Goal: Information Seeking & Learning: Learn about a topic

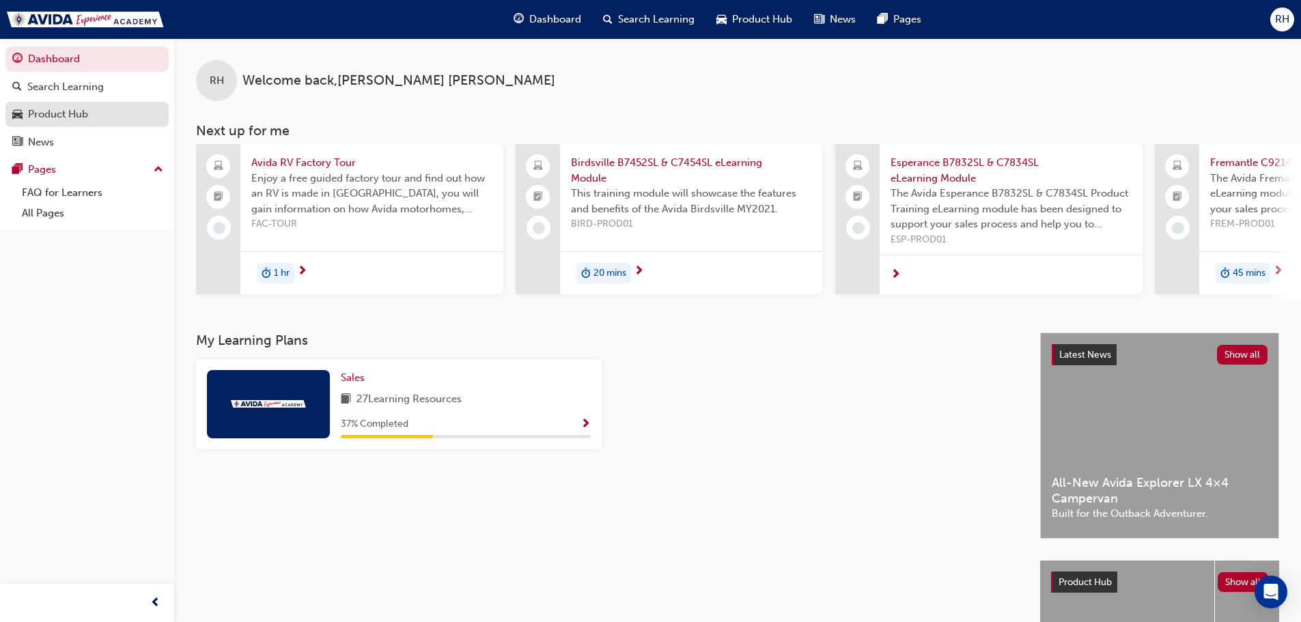
click at [83, 118] on div "Product Hub" at bounding box center [58, 115] width 60 height 16
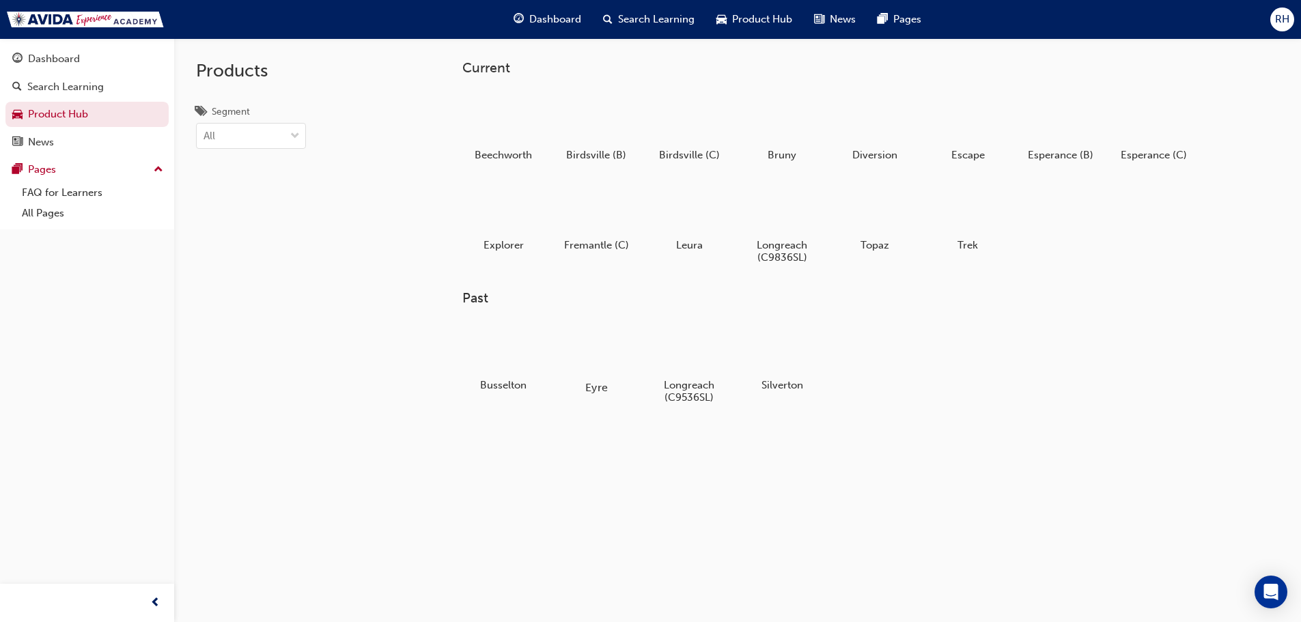
click at [601, 370] on div at bounding box center [596, 347] width 76 height 54
click at [964, 121] on div at bounding box center [968, 117] width 76 height 55
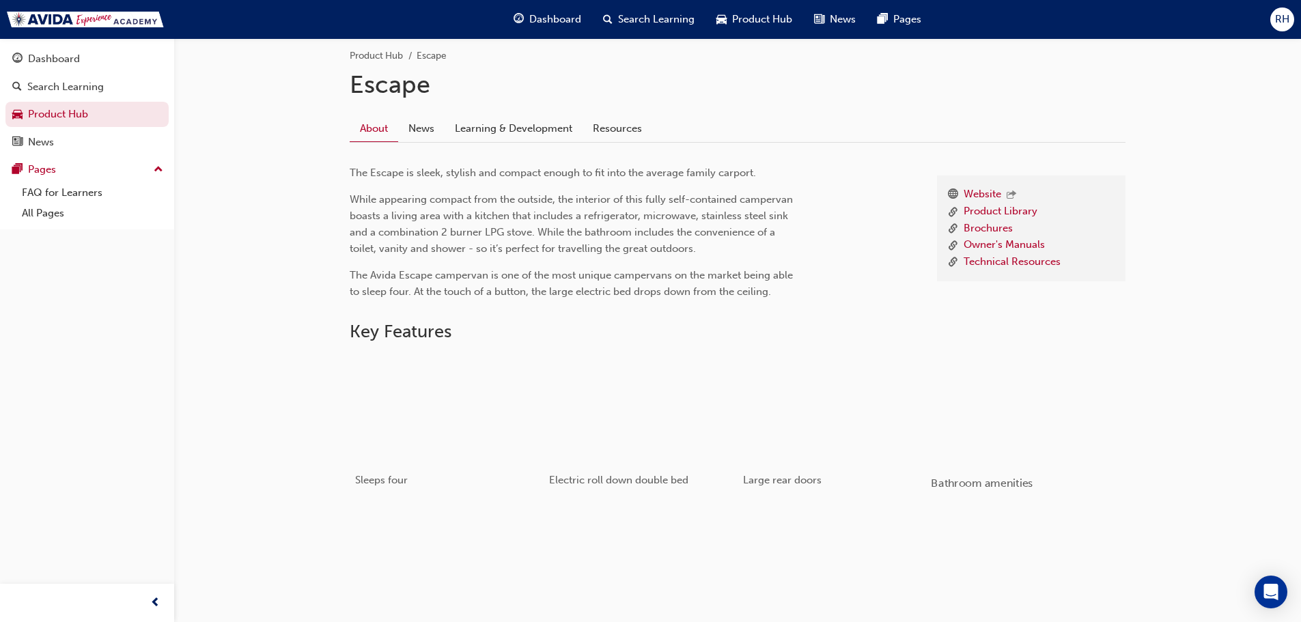
scroll to position [393, 0]
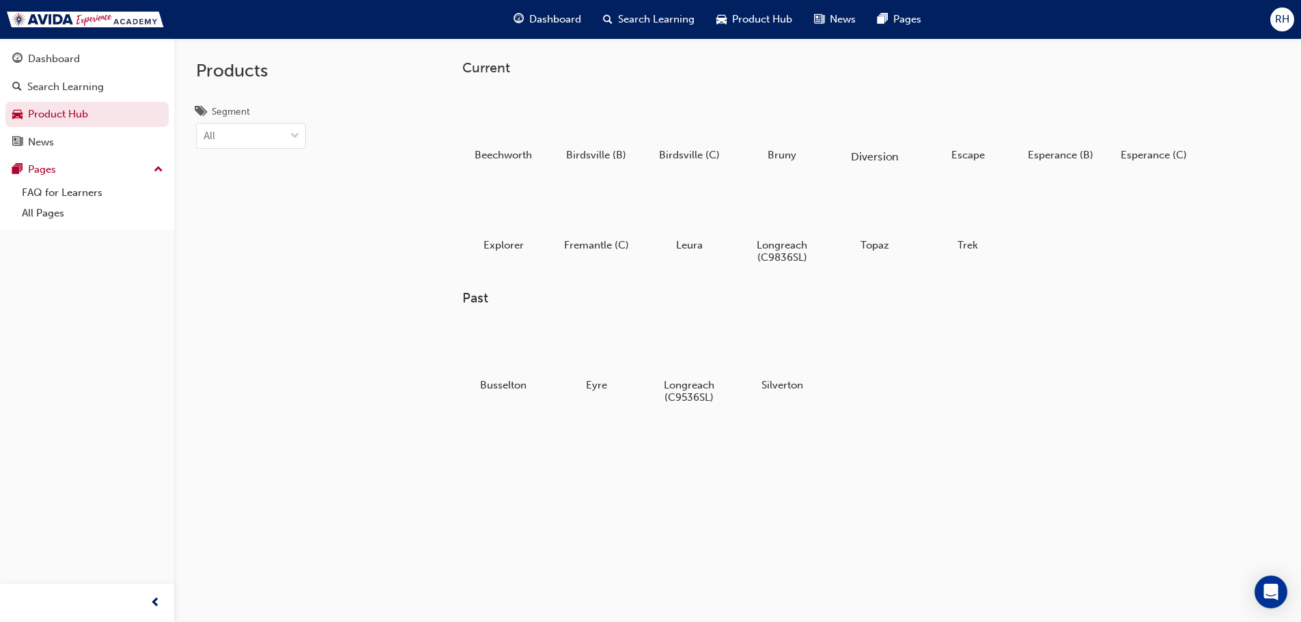
click at [871, 123] on div at bounding box center [875, 117] width 76 height 55
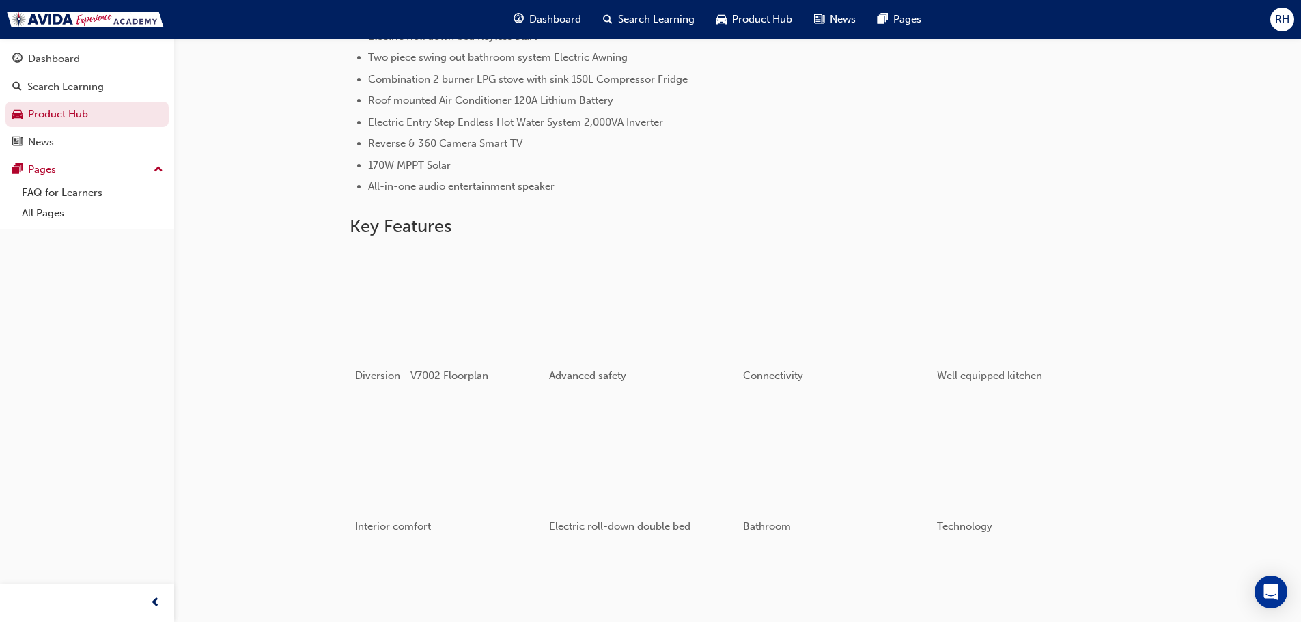
scroll to position [648, 0]
click at [654, 439] on div "button" at bounding box center [640, 454] width 195 height 109
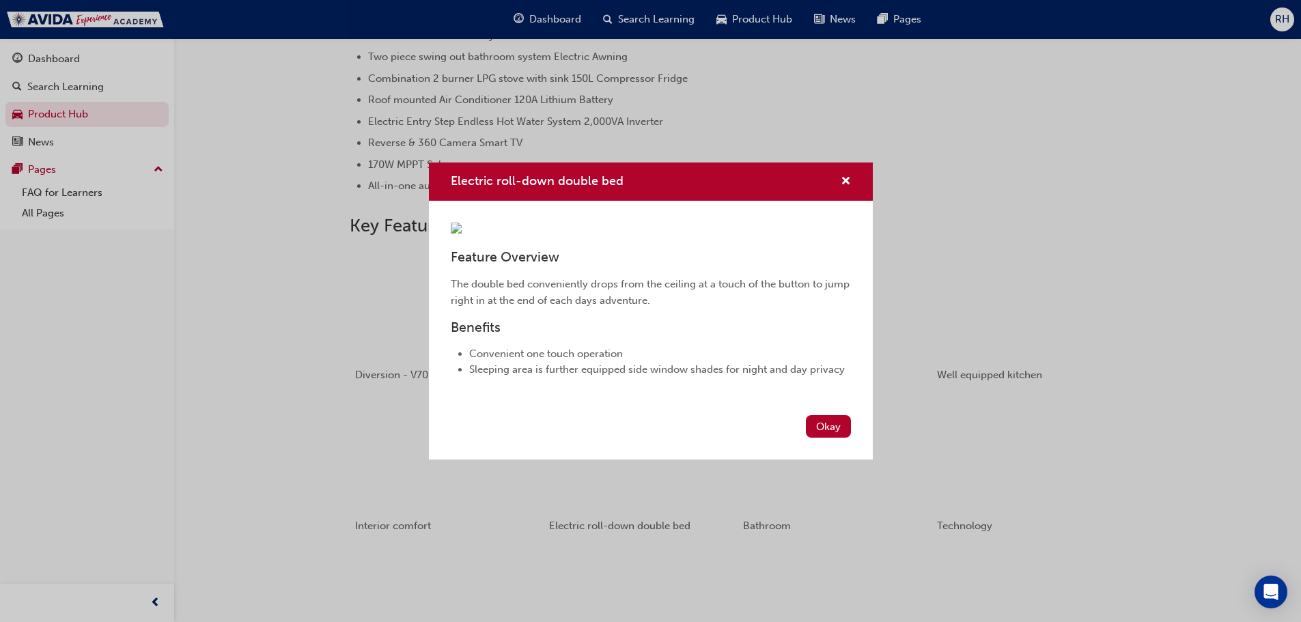
click at [389, 416] on div "Electric roll-down double bed Feature Overview The double bed conveniently drop…" at bounding box center [650, 311] width 1301 height 622
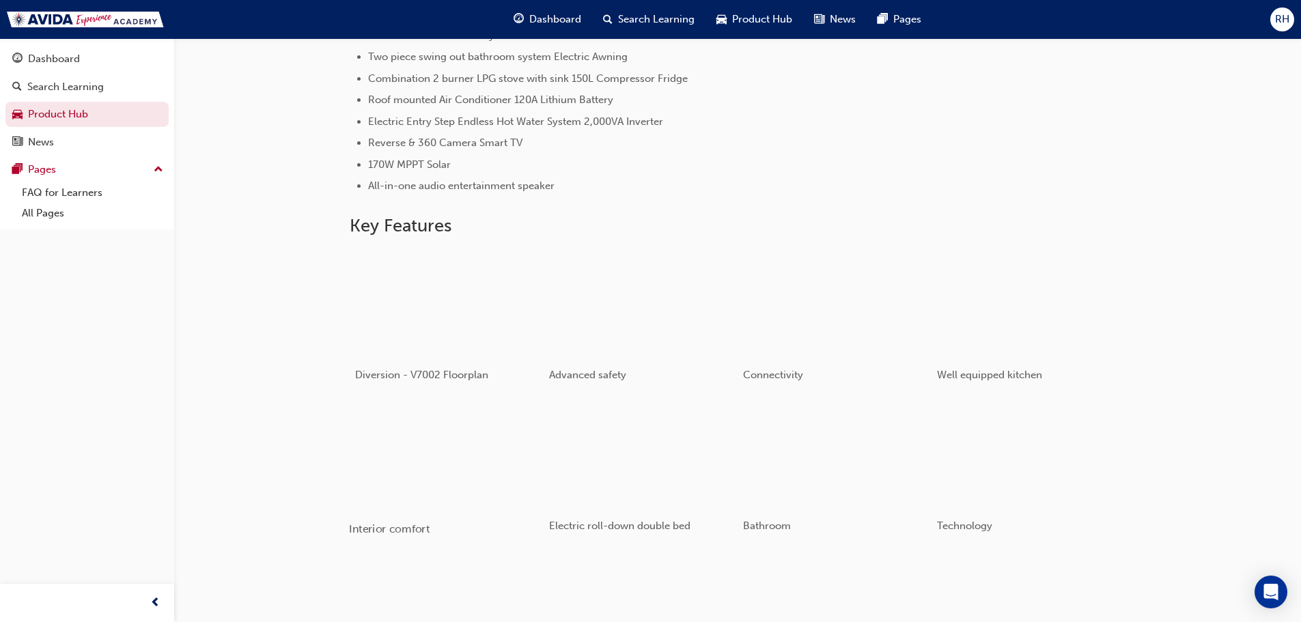
click at [390, 421] on div "button" at bounding box center [446, 454] width 195 height 109
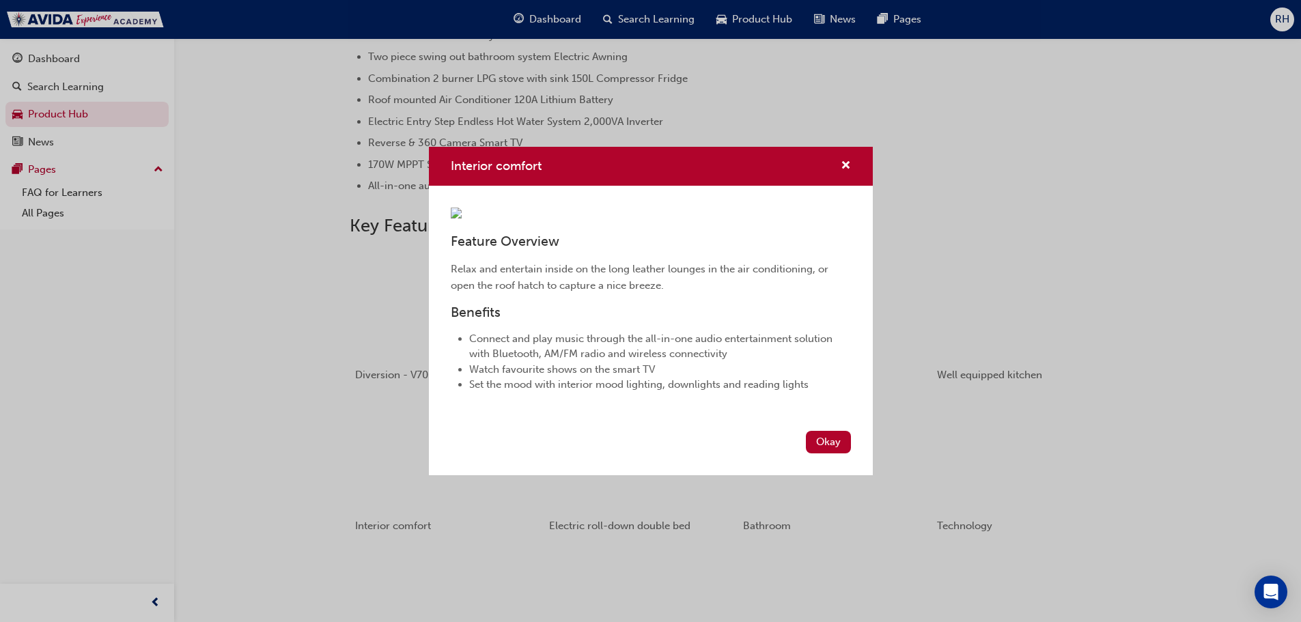
click at [401, 431] on div "Interior comfort Feature Overview Relax and entertain inside on the long leathe…" at bounding box center [650, 311] width 1301 height 622
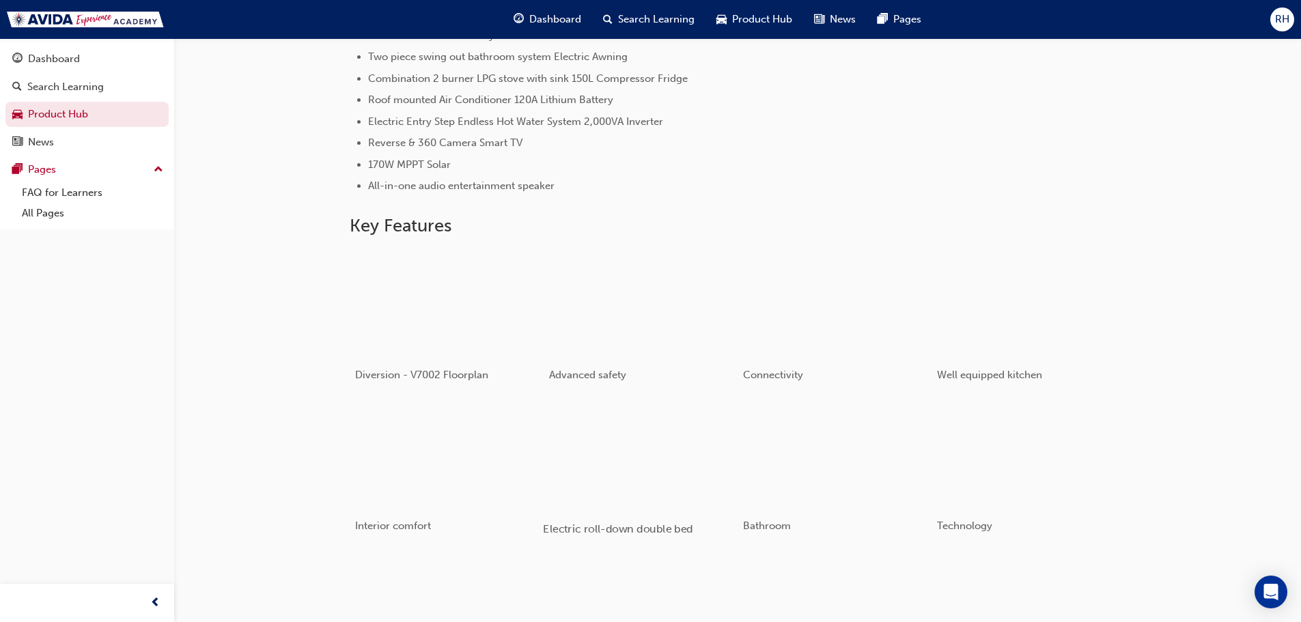
click at [596, 424] on div "button" at bounding box center [640, 454] width 195 height 109
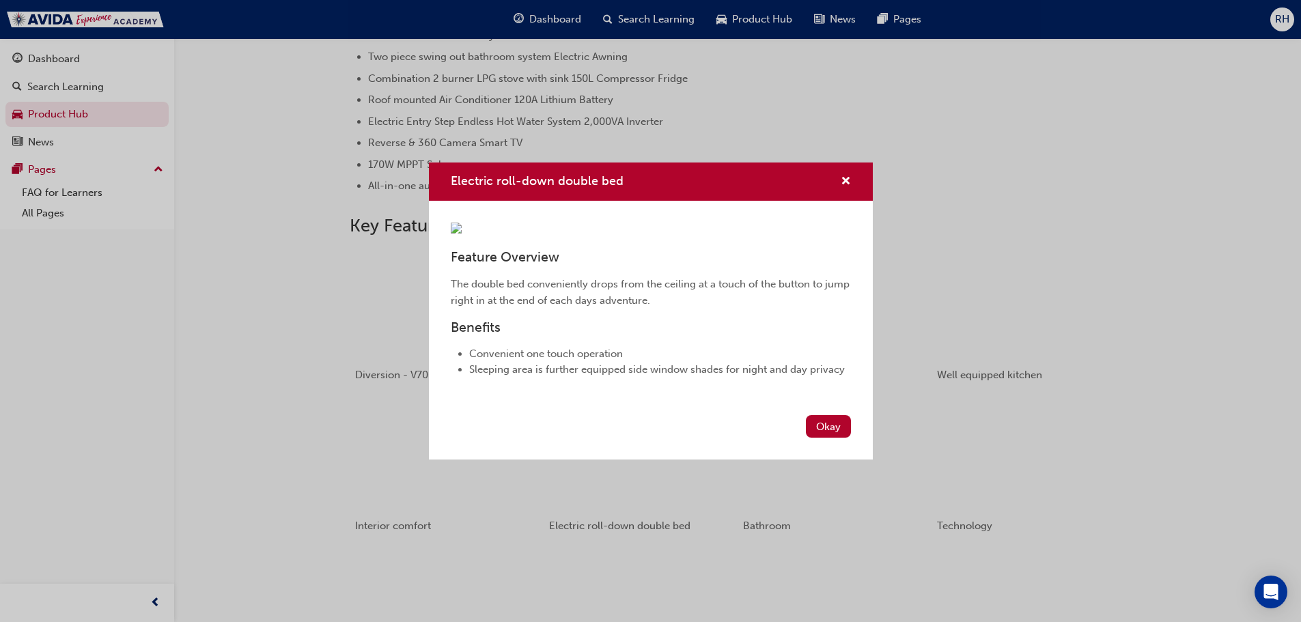
click at [1133, 156] on div "Electric roll-down double bed Feature Overview The double bed conveniently drop…" at bounding box center [650, 311] width 1301 height 622
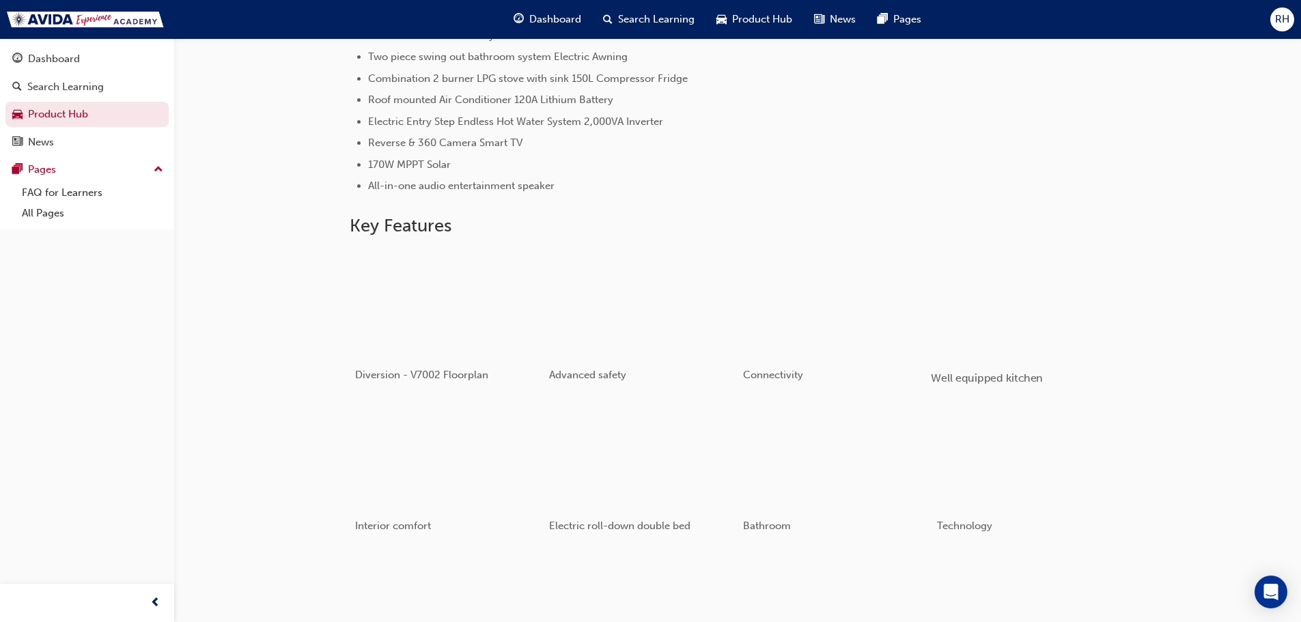
click at [1051, 286] on div "button" at bounding box center [1028, 303] width 195 height 109
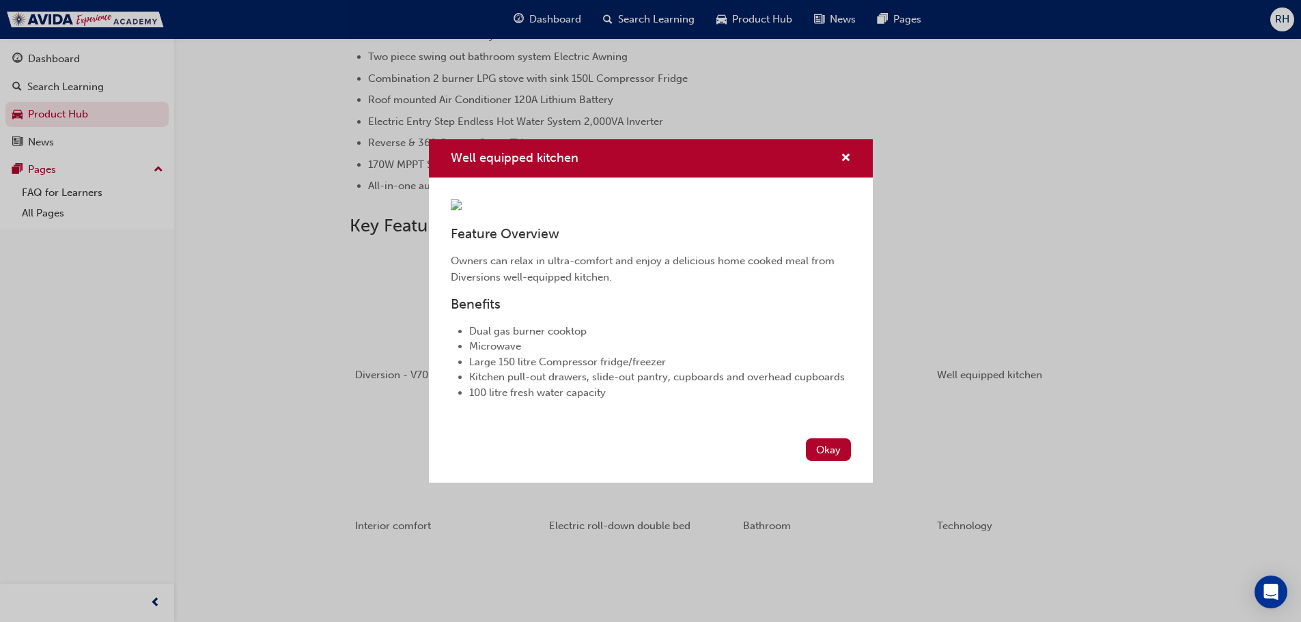
click at [462, 210] on img "Well equipped kitchen" at bounding box center [456, 204] width 11 height 11
click at [182, 316] on div "Well equipped kitchen Feature Overview Owners can relax in ultra-comfort and en…" at bounding box center [650, 311] width 1301 height 622
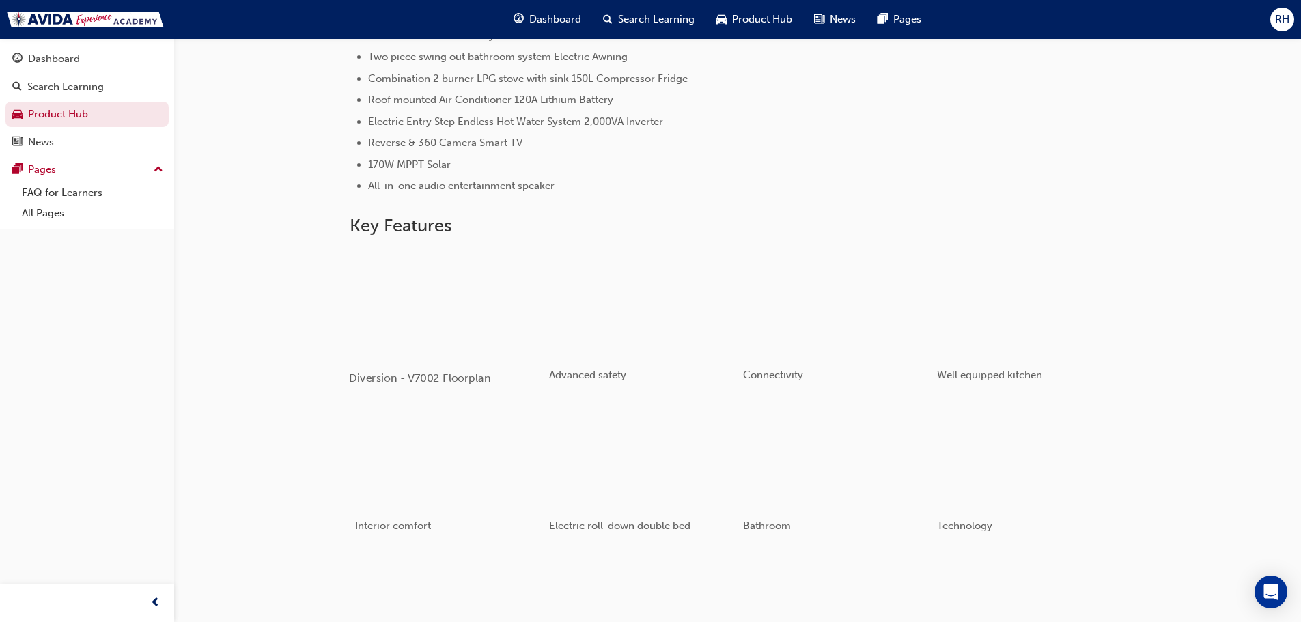
click at [495, 289] on div "button" at bounding box center [446, 303] width 195 height 109
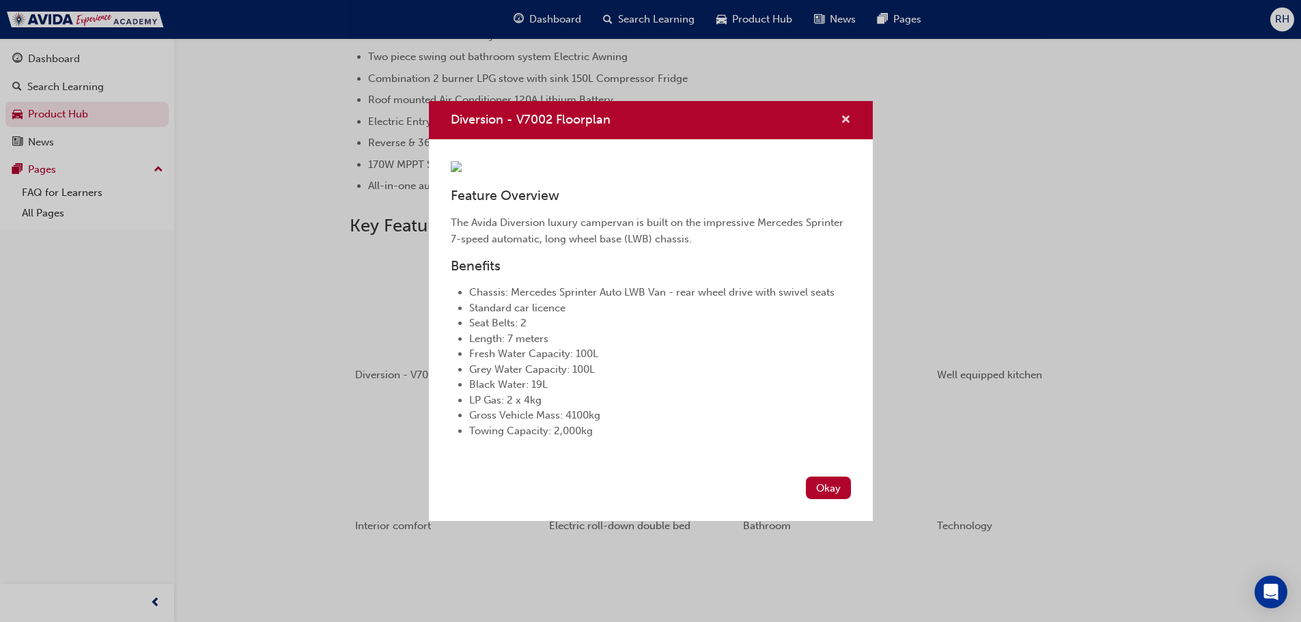
click at [847, 115] on span "cross-icon" at bounding box center [846, 121] width 10 height 12
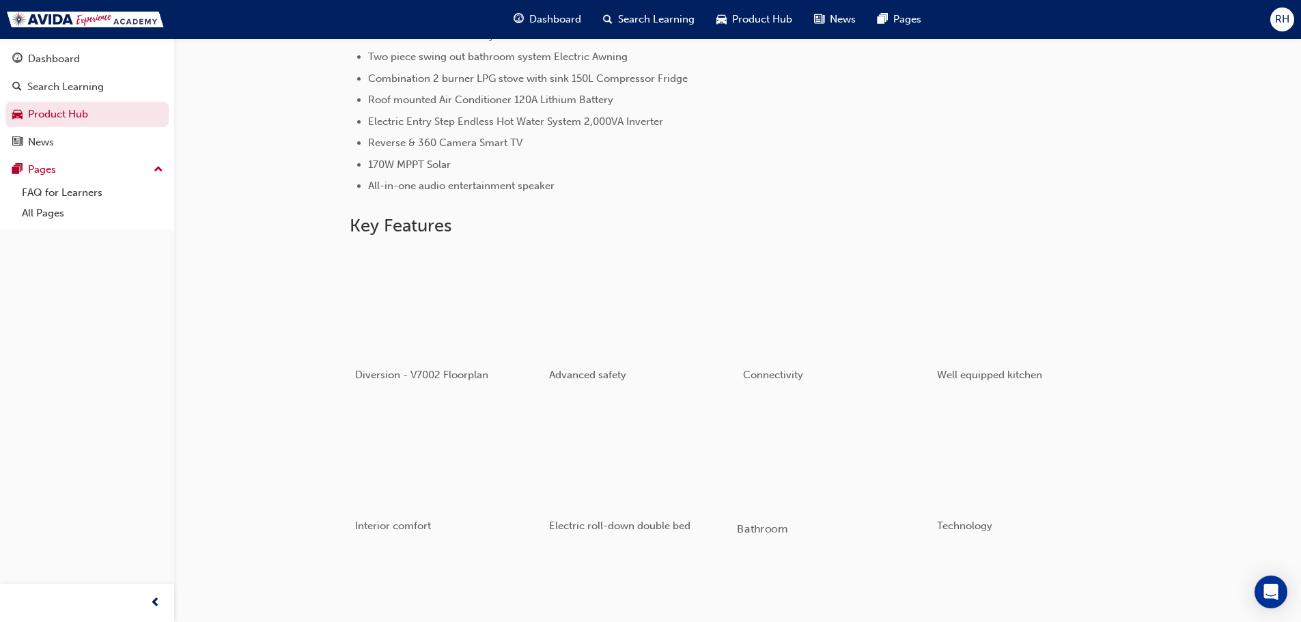
click at [851, 430] on div "button" at bounding box center [834, 454] width 195 height 109
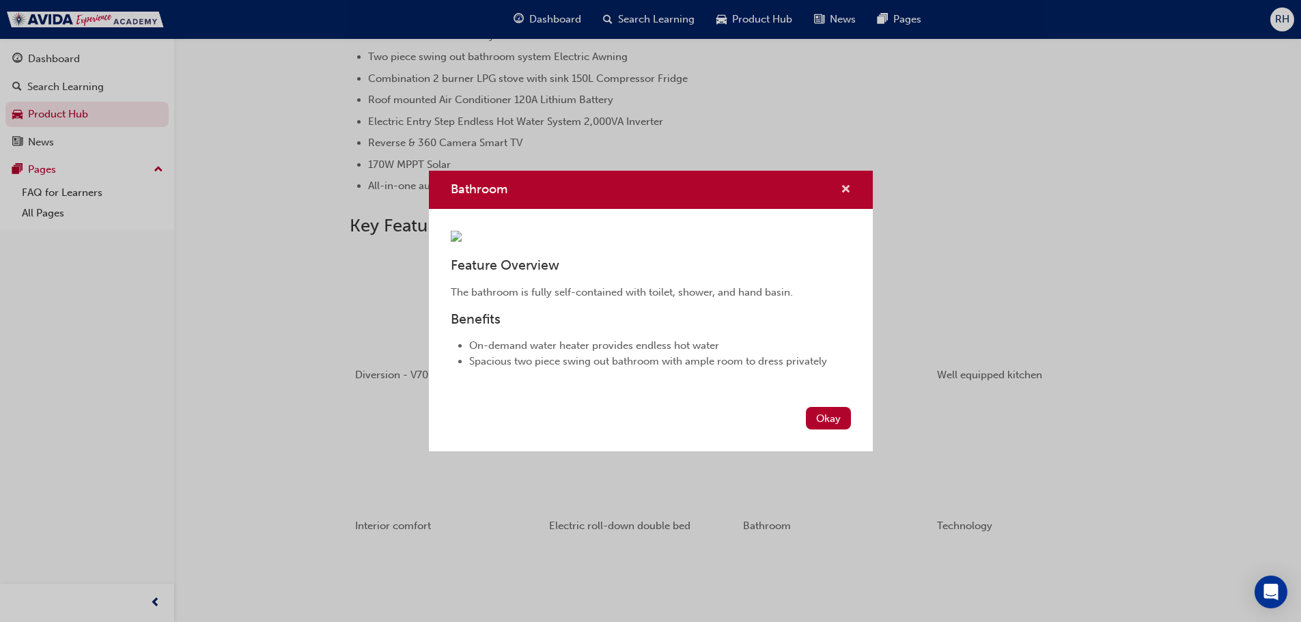
click at [844, 184] on span "cross-icon" at bounding box center [846, 190] width 10 height 12
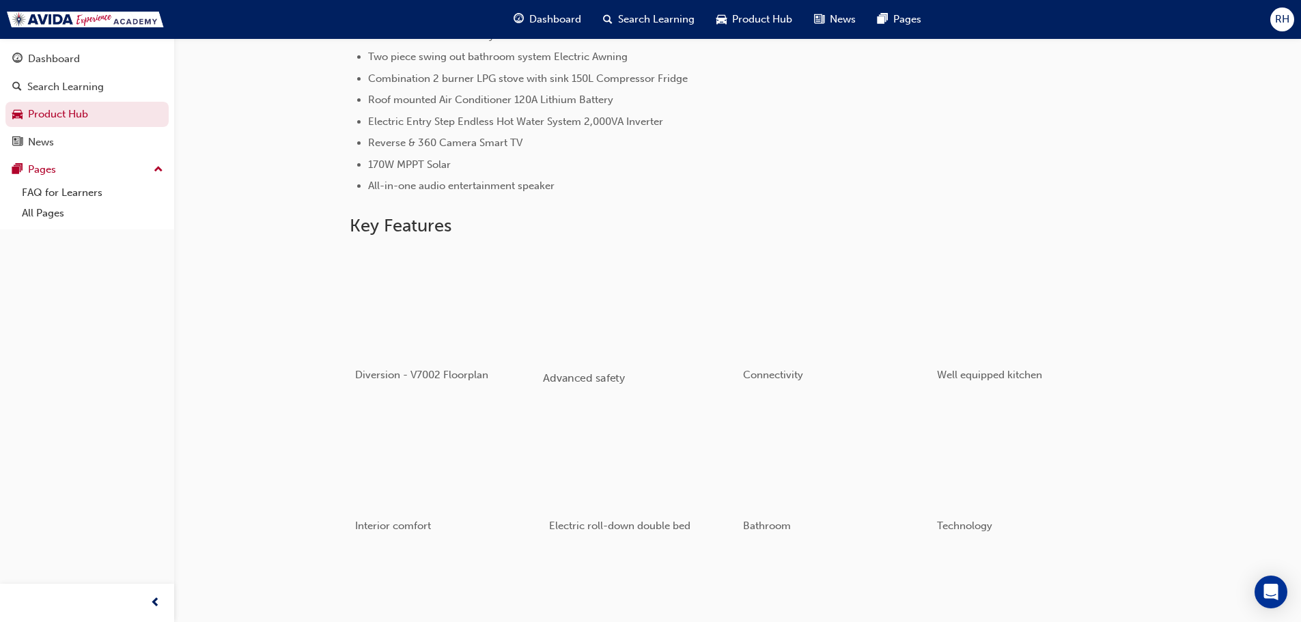
click at [672, 299] on div "button" at bounding box center [640, 303] width 195 height 109
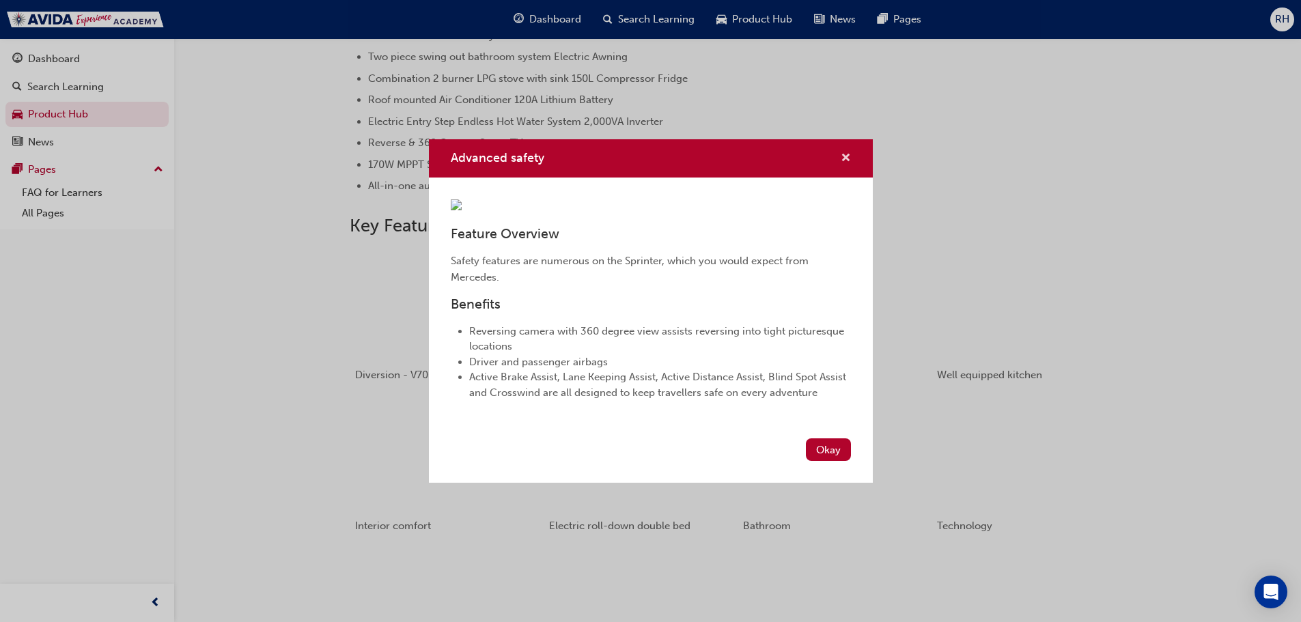
click at [850, 153] on span "cross-icon" at bounding box center [846, 159] width 10 height 12
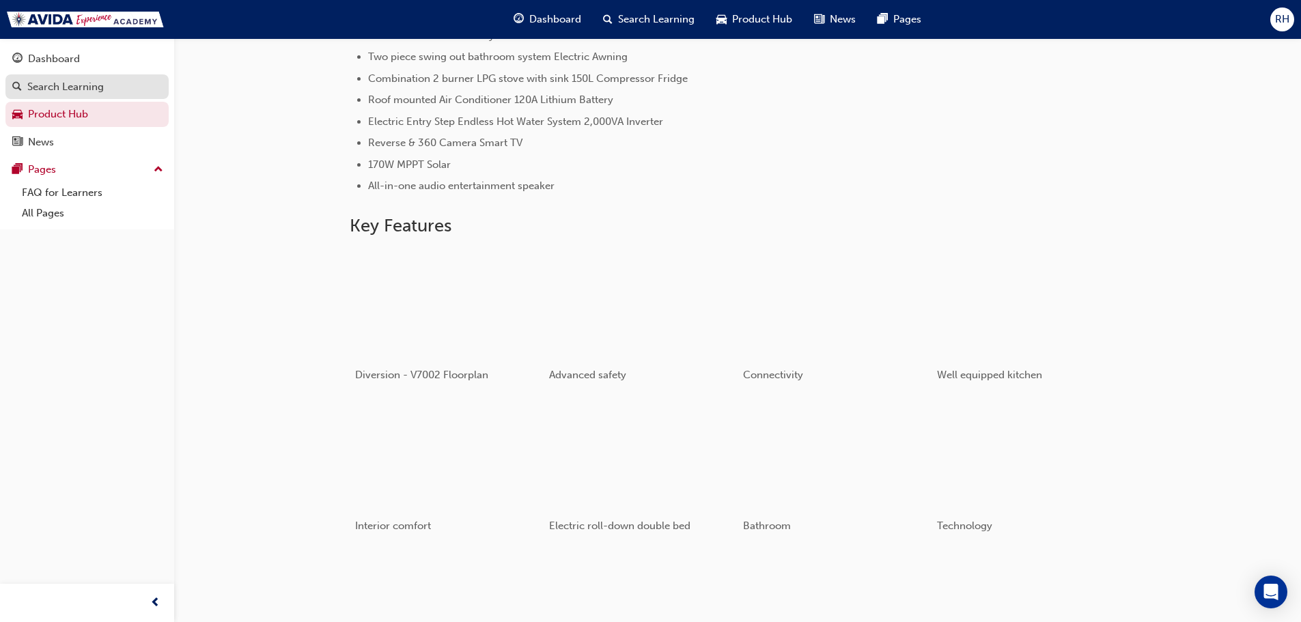
drag, startPoint x: 850, startPoint y: 38, endPoint x: 35, endPoint y: 85, distance: 816.3
click at [35, 85] on div "Search Learning" at bounding box center [65, 87] width 77 height 16
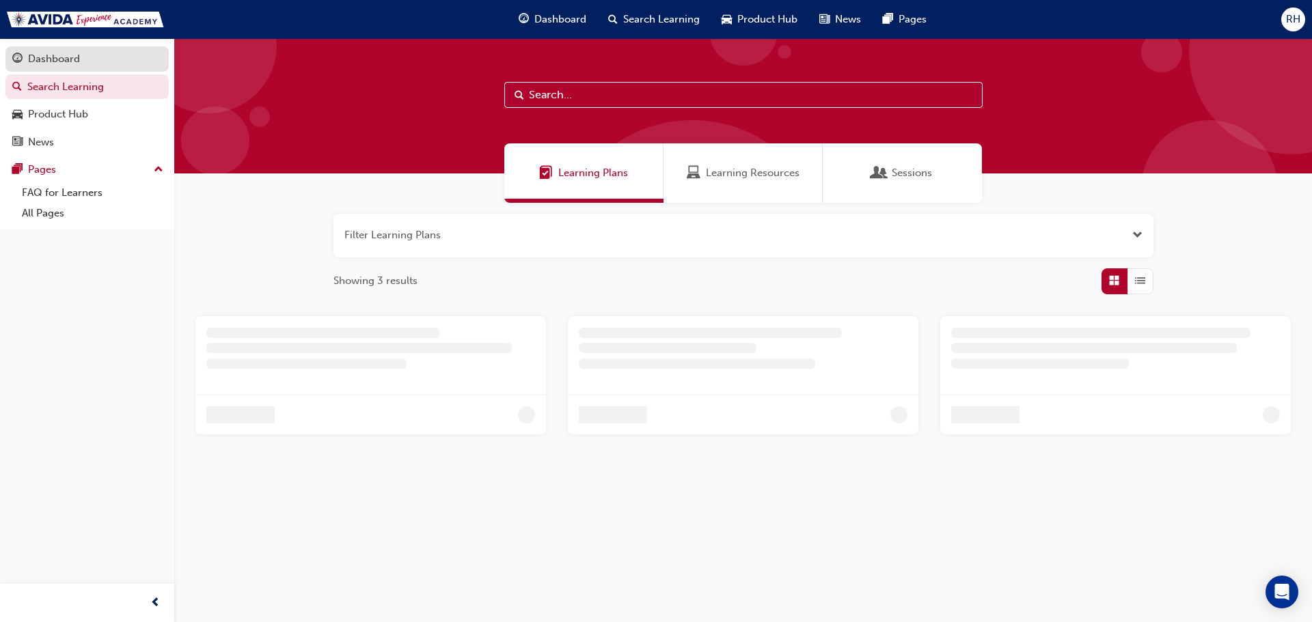
click at [42, 65] on div "Dashboard" at bounding box center [54, 59] width 52 height 16
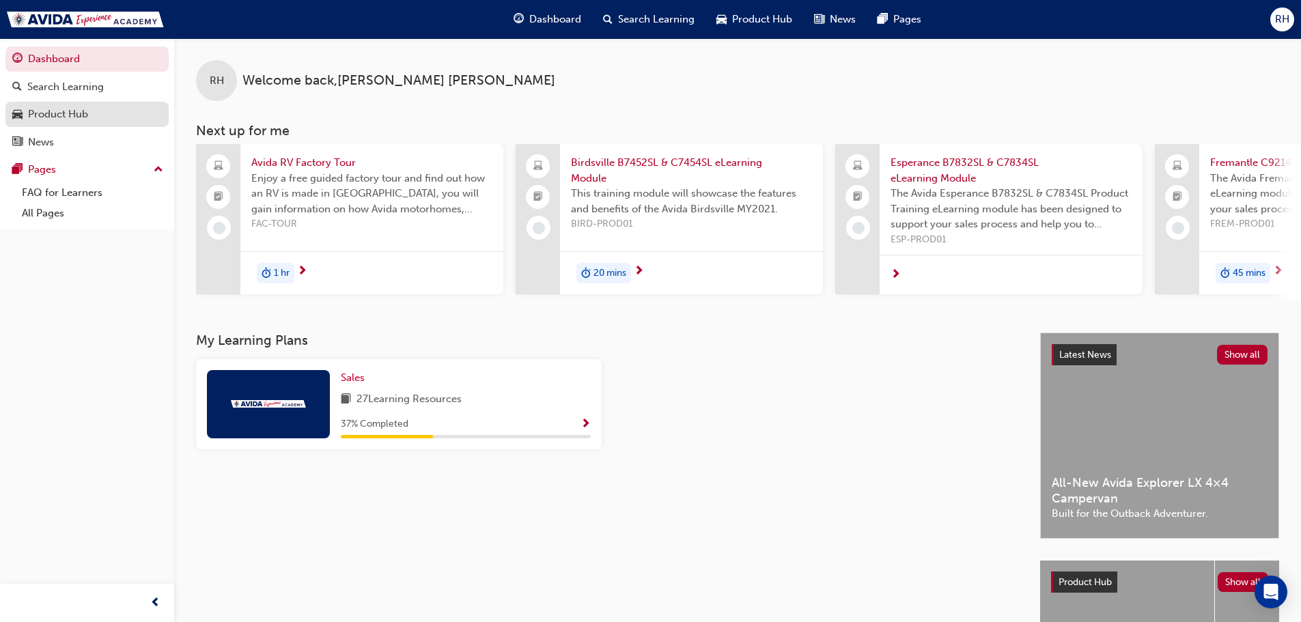
click at [33, 123] on link "Product Hub" at bounding box center [86, 114] width 163 height 25
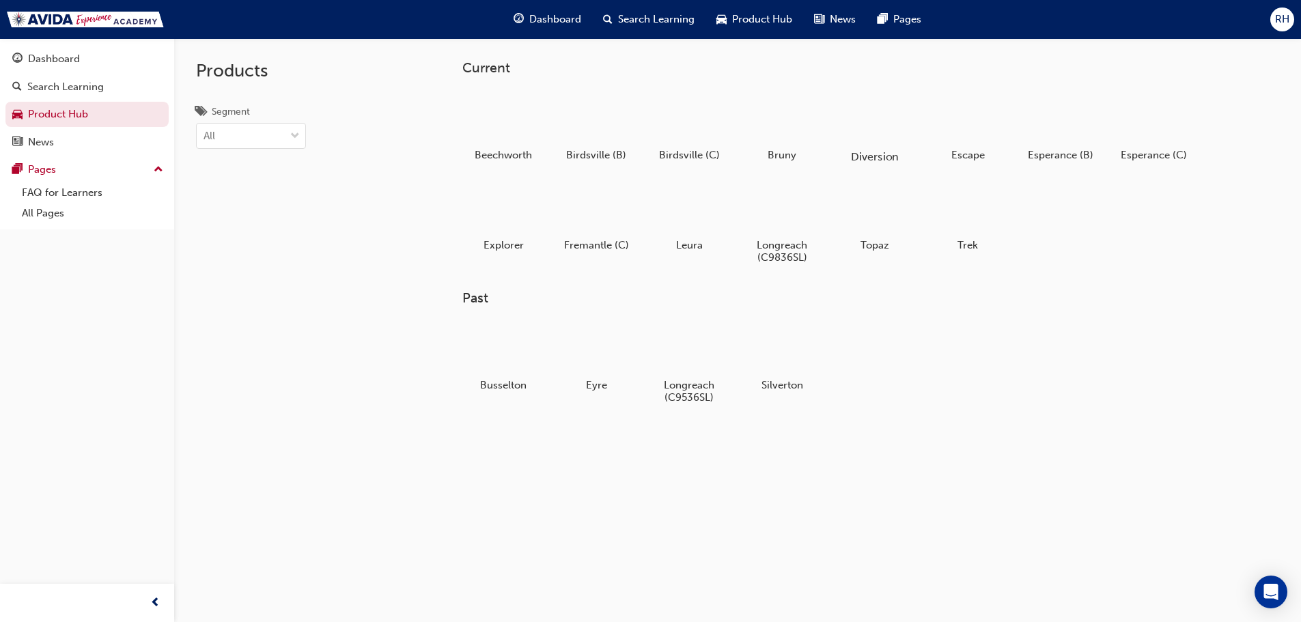
click at [871, 137] on div at bounding box center [875, 117] width 76 height 55
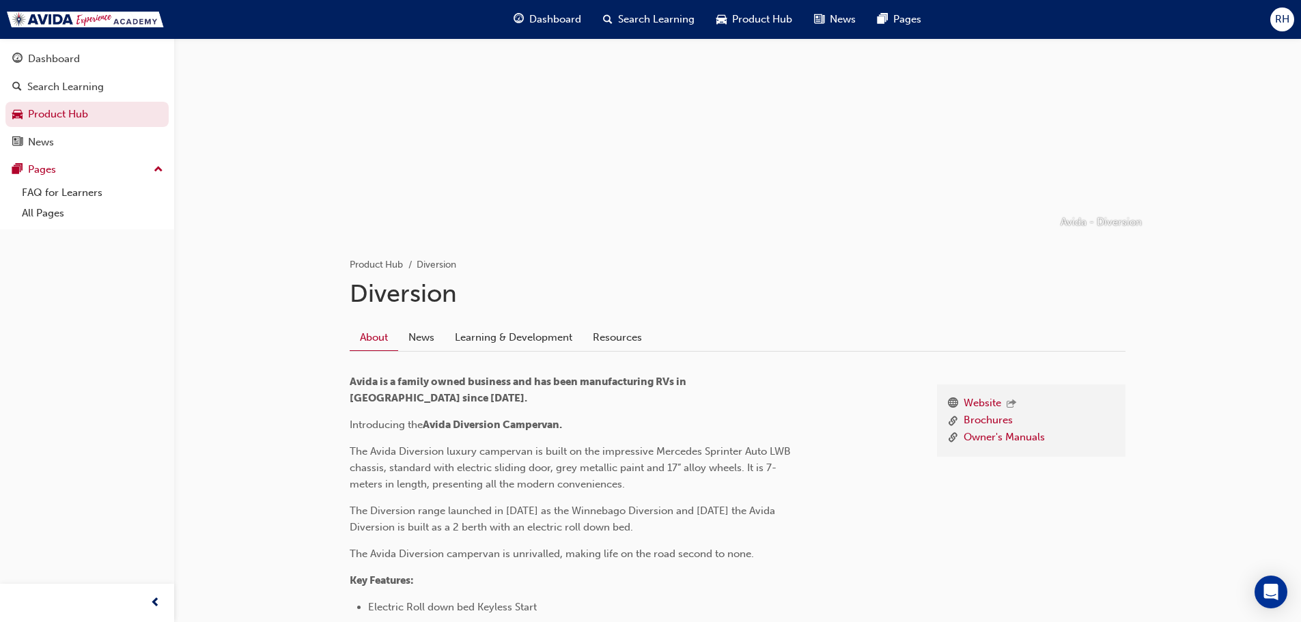
scroll to position [68, 0]
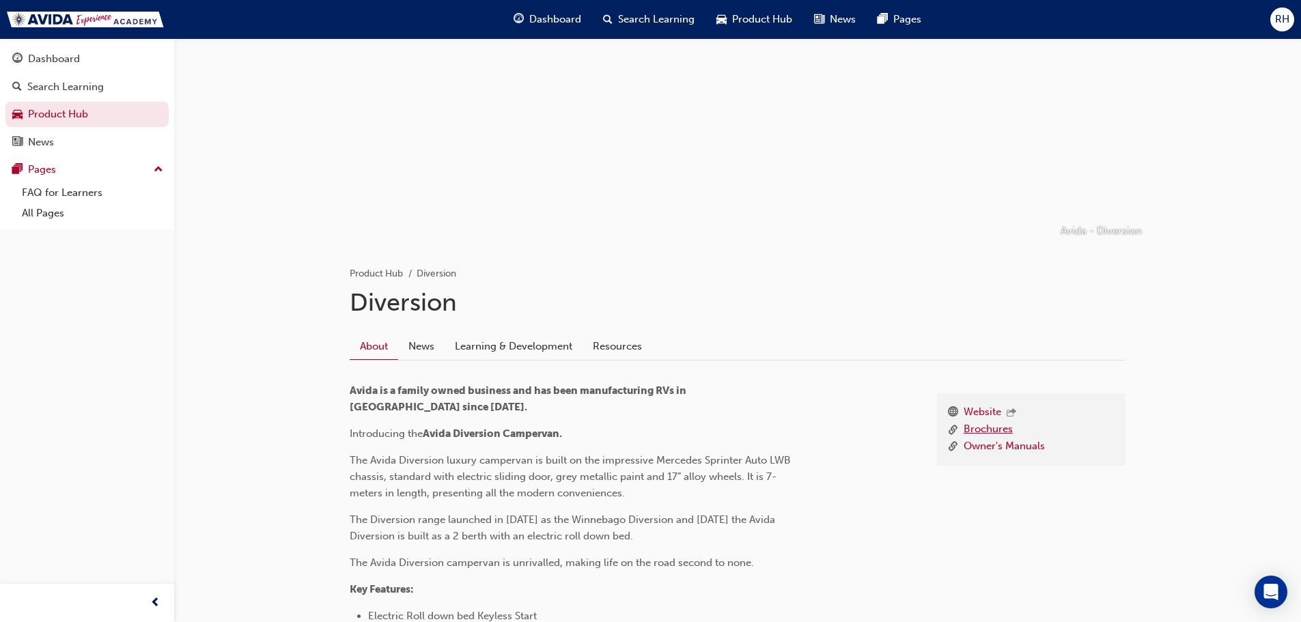
click at [987, 427] on link "Brochures" at bounding box center [988, 429] width 49 height 17
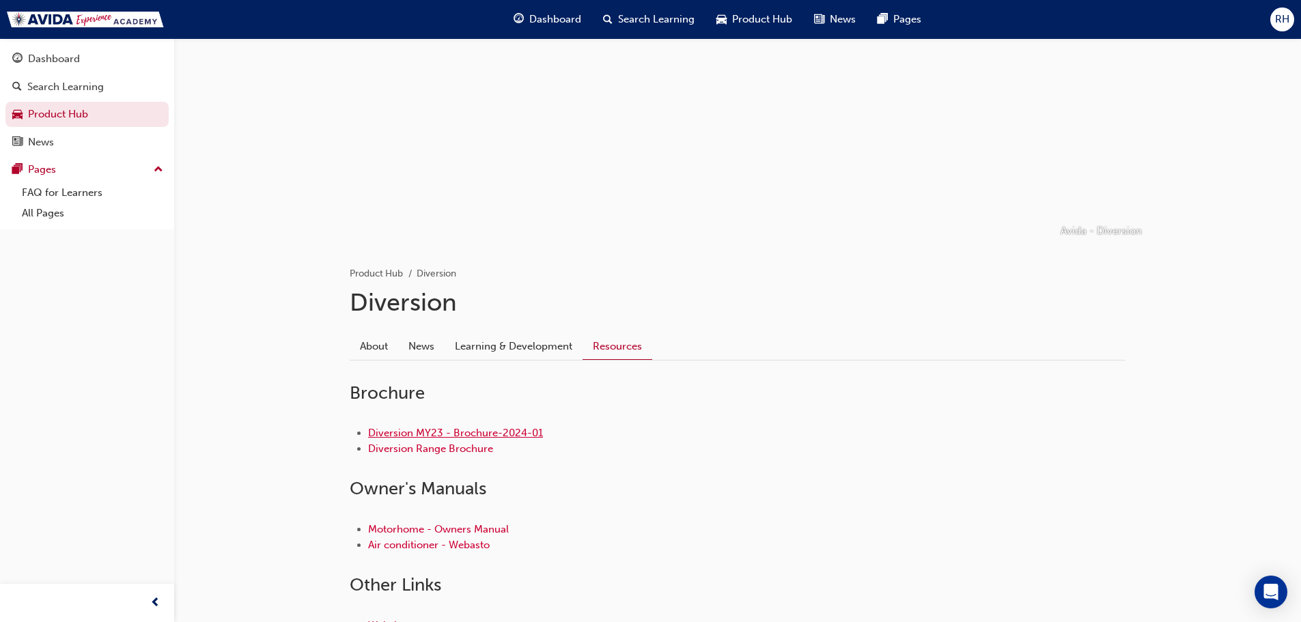
click at [466, 434] on link "Diversion MY23 - Brochure-2024-01" at bounding box center [455, 433] width 175 height 12
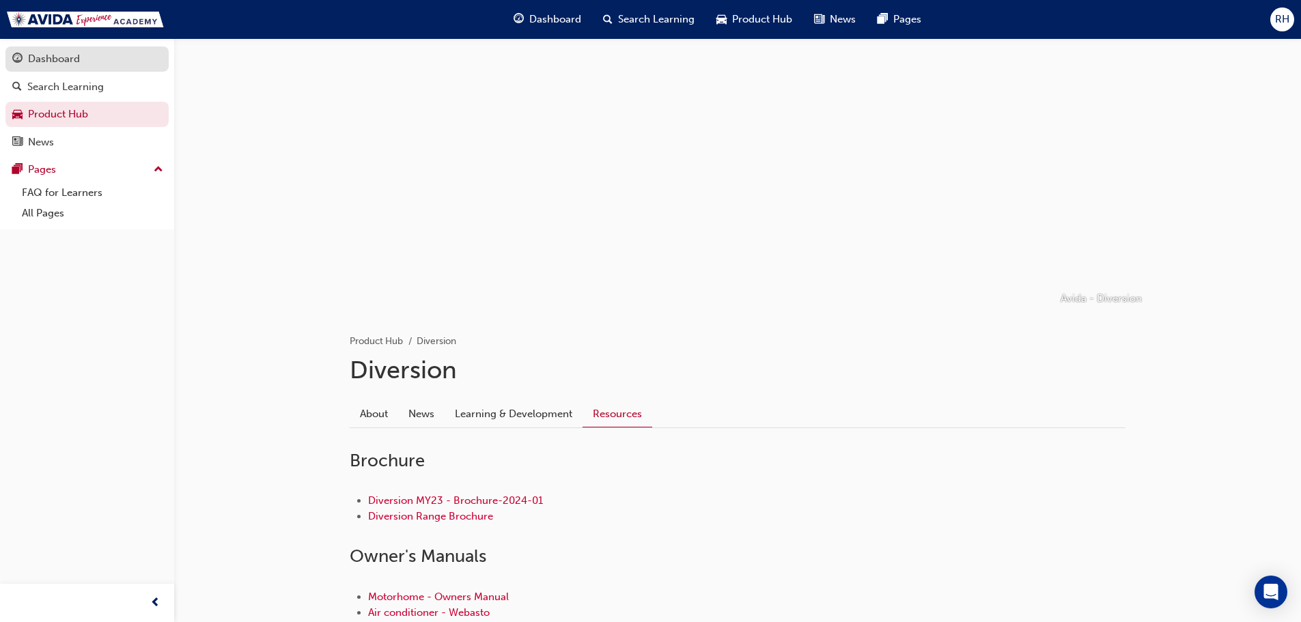
click at [51, 59] on div "Dashboard" at bounding box center [54, 59] width 52 height 16
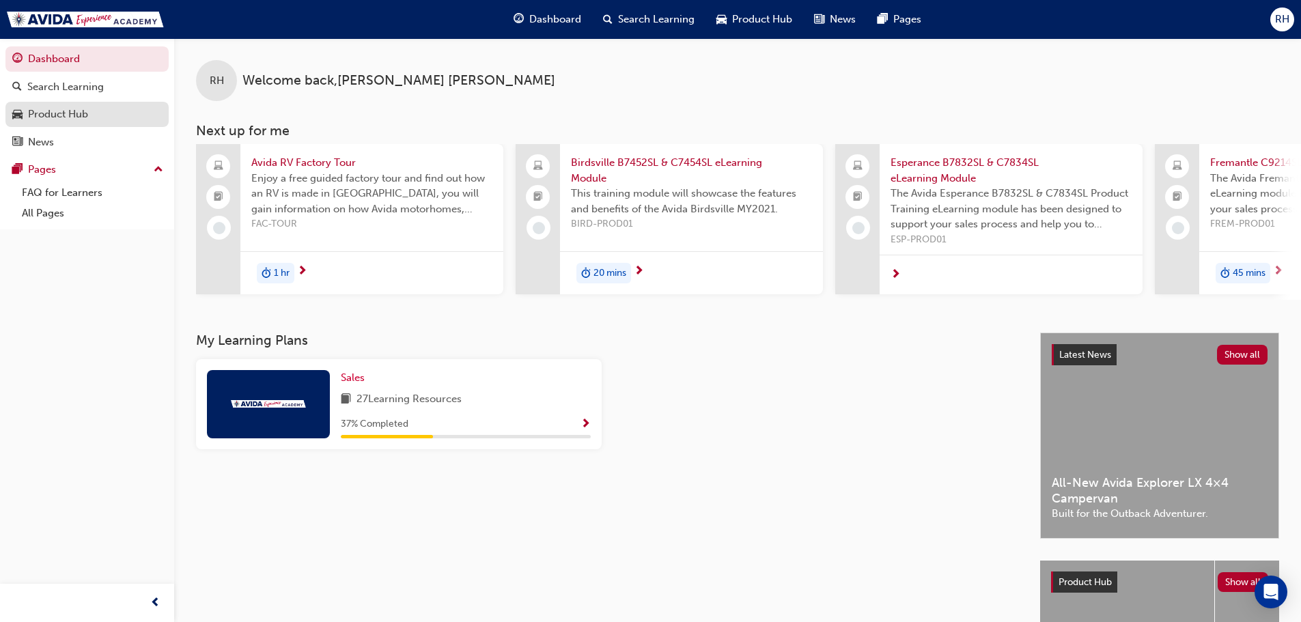
click at [48, 110] on div "Product Hub" at bounding box center [58, 115] width 60 height 16
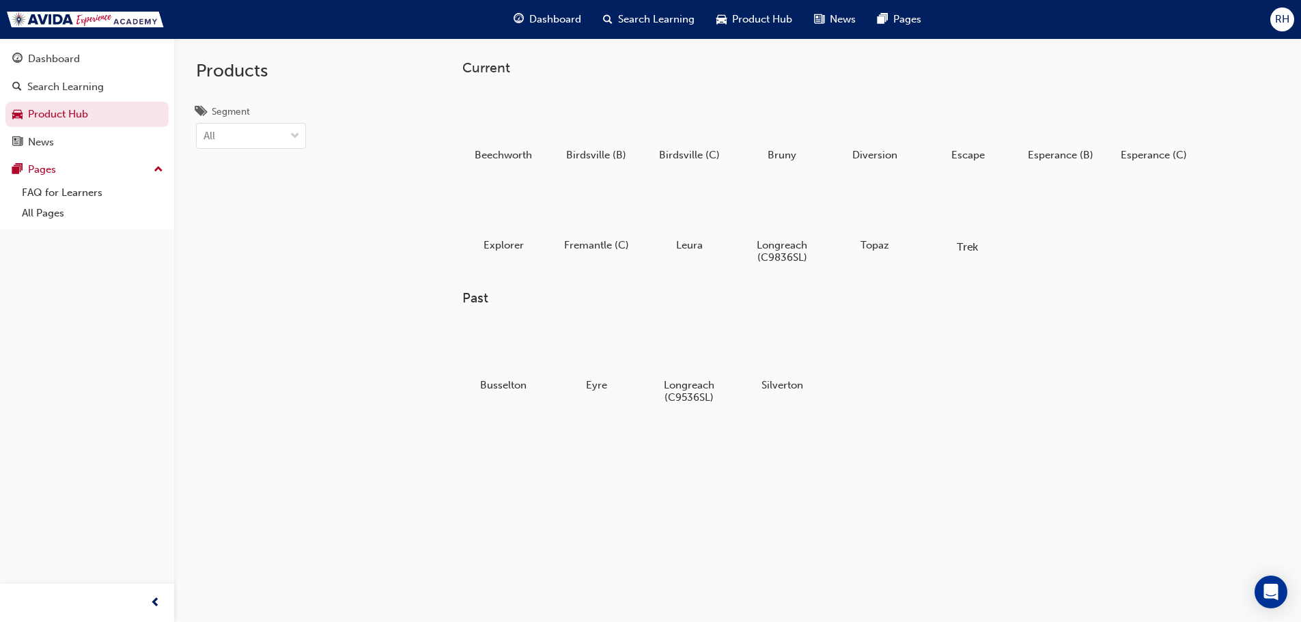
click at [987, 219] on div at bounding box center [968, 207] width 76 height 55
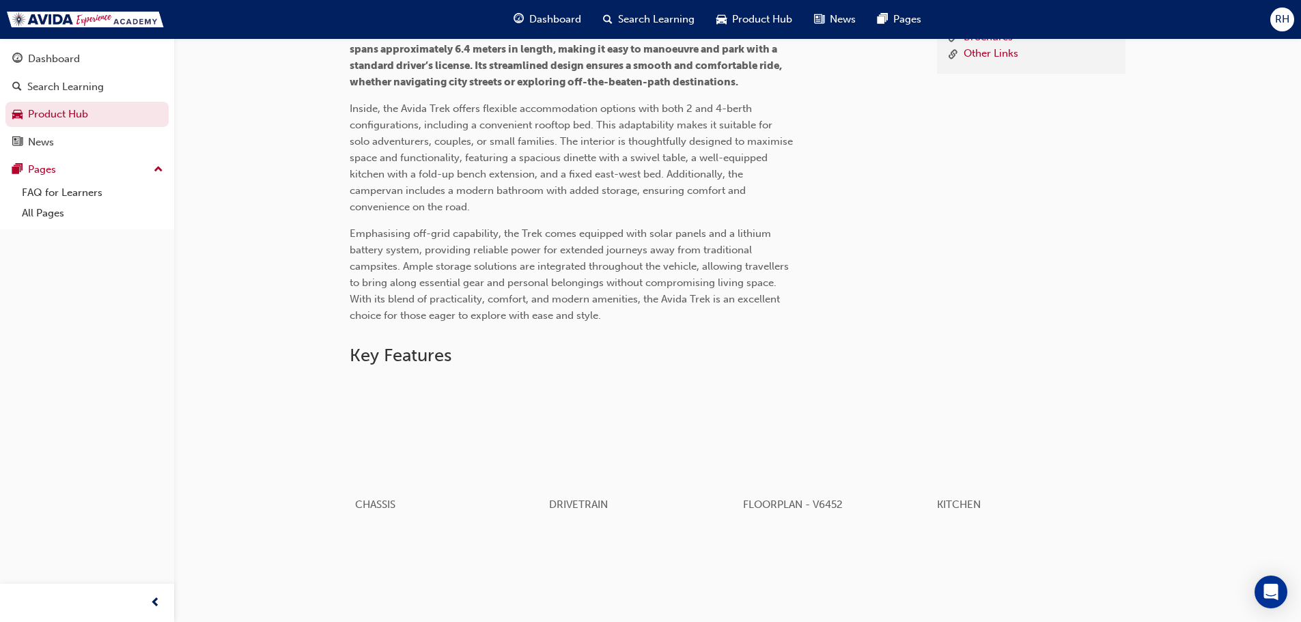
scroll to position [639, 0]
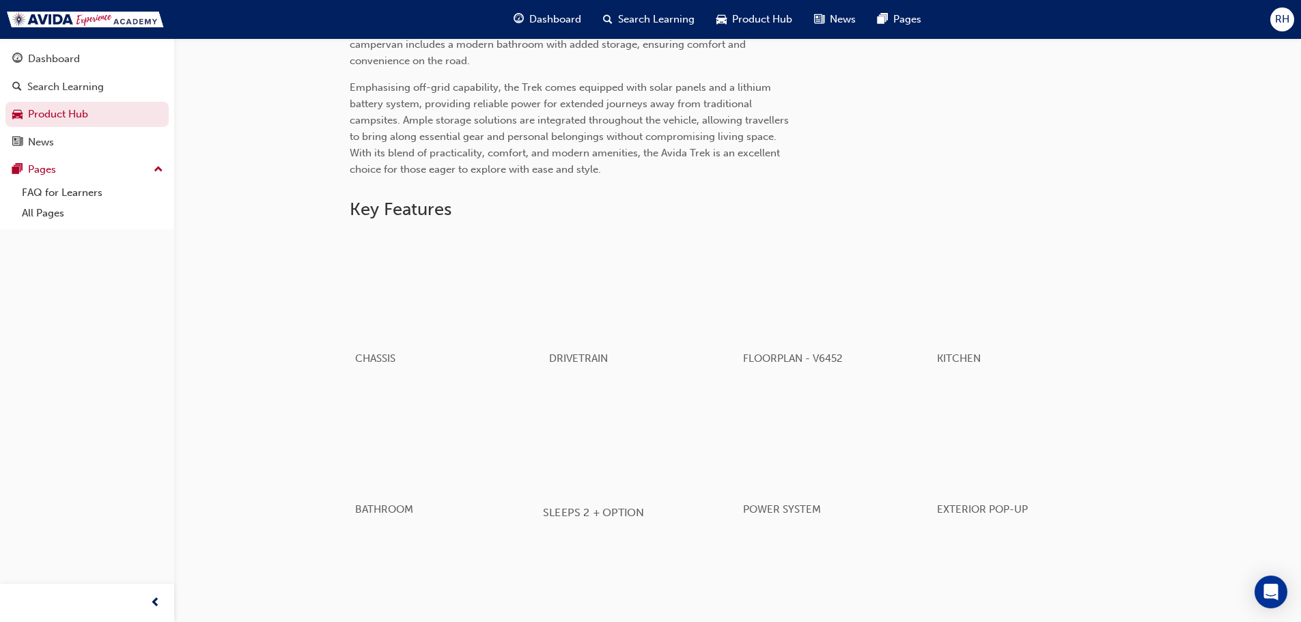
click at [684, 436] on div "button" at bounding box center [640, 437] width 195 height 109
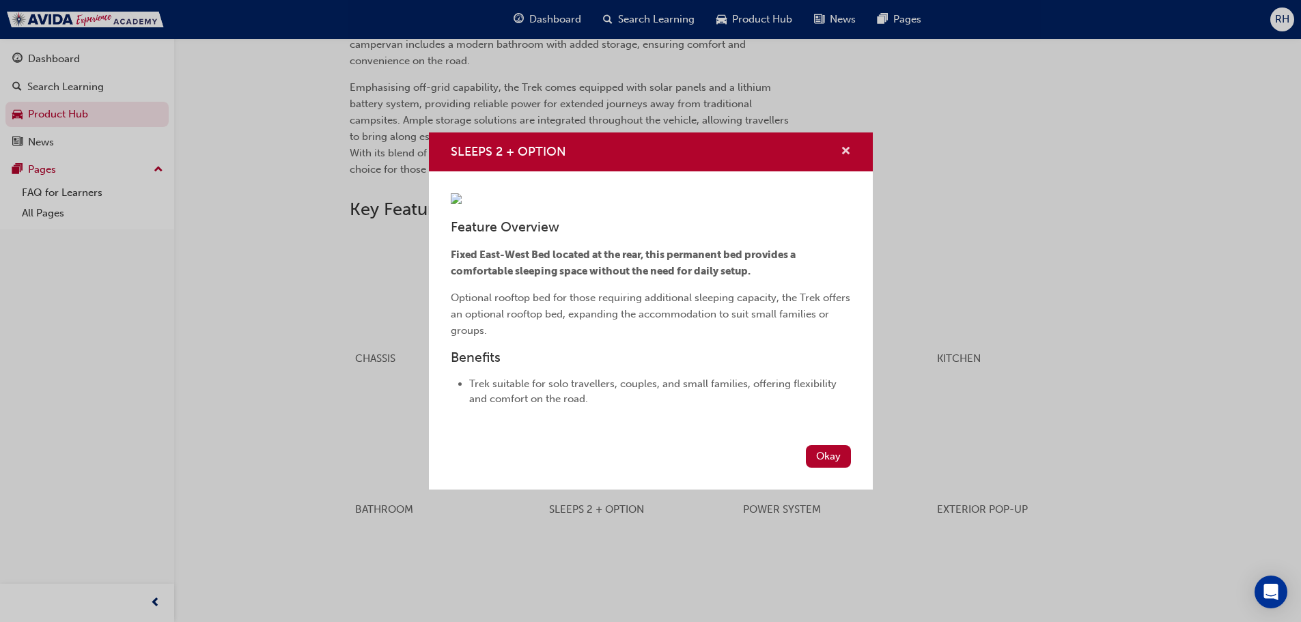
click at [850, 146] on span "cross-icon" at bounding box center [846, 152] width 10 height 12
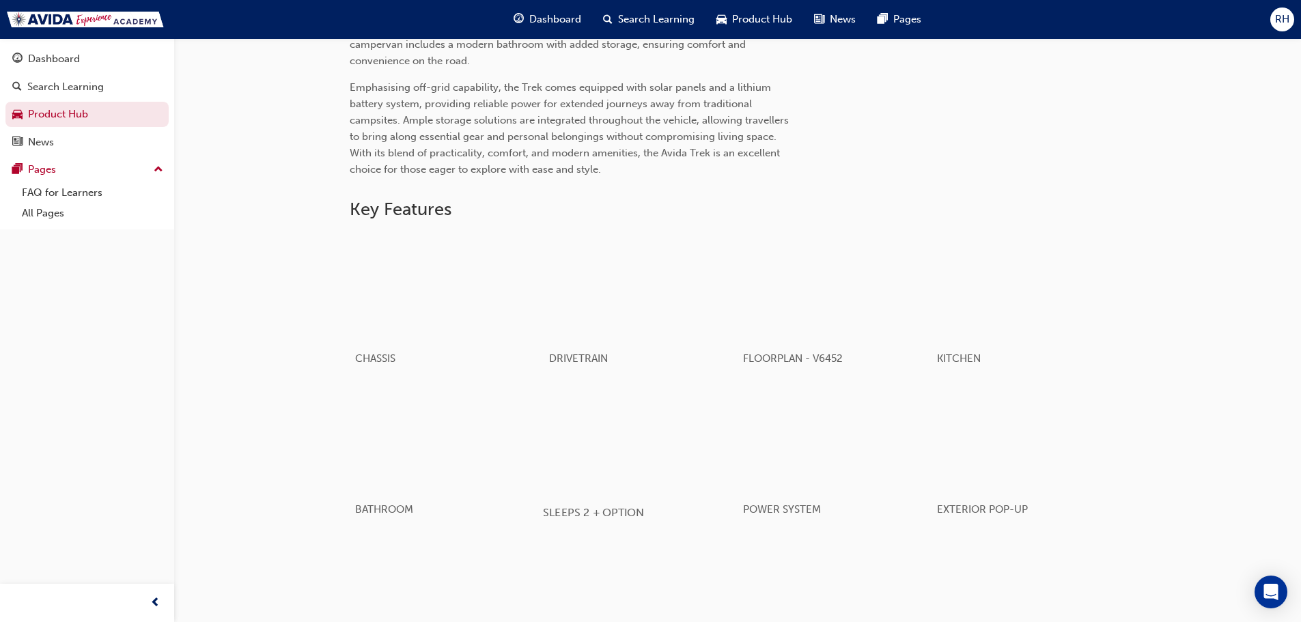
click at [588, 510] on span "SLEEPS 2 + OPTION" at bounding box center [593, 512] width 100 height 13
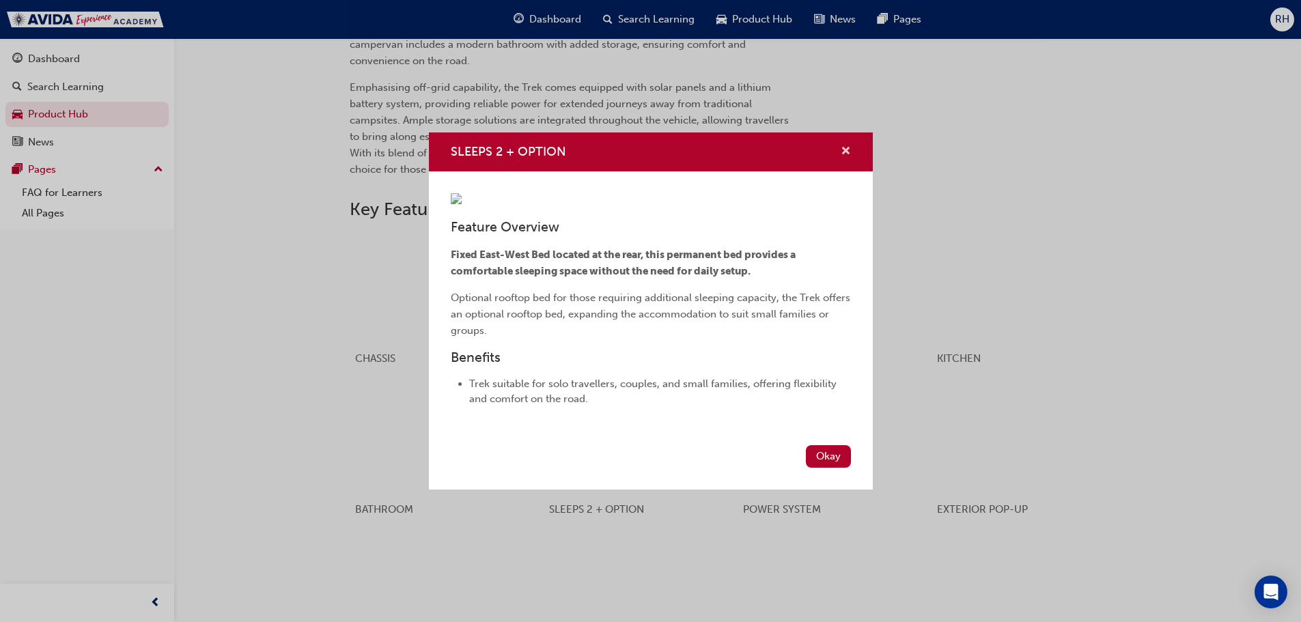
click at [841, 143] on div "SLEEPS 2 + OPTION" at bounding box center [840, 151] width 21 height 17
click at [903, 253] on div "SLEEPS 2 + OPTION Feature Overview Fixed East-West Bed located at the rear, thi…" at bounding box center [650, 311] width 1301 height 622
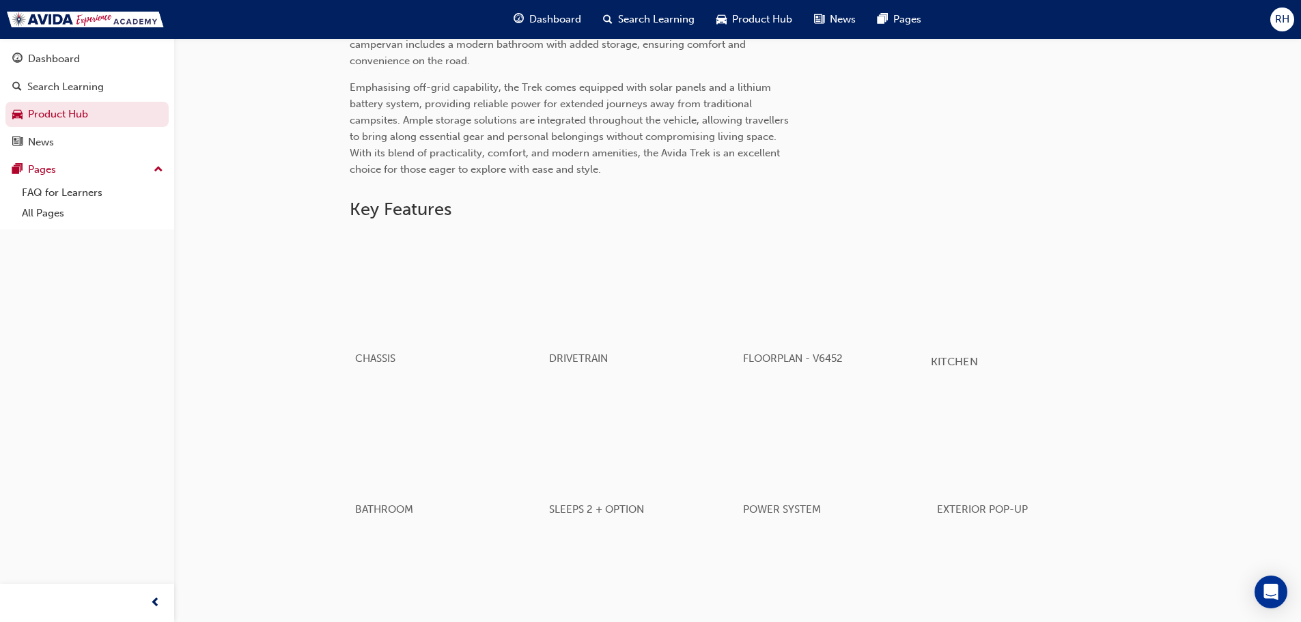
click at [990, 275] on div "button" at bounding box center [1028, 286] width 195 height 109
